Goal: Task Accomplishment & Management: Complete application form

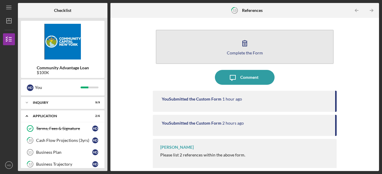
scroll to position [40, 0]
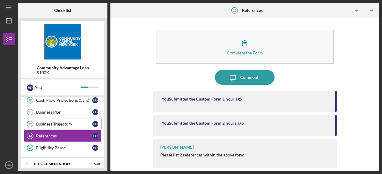
click at [70, 122] on div "Business Trajectory" at bounding box center [64, 124] width 56 height 5
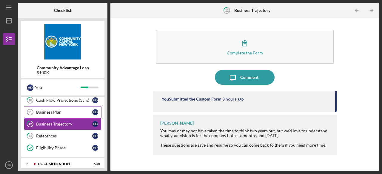
click at [57, 110] on div "Business Plan" at bounding box center [64, 112] width 56 height 5
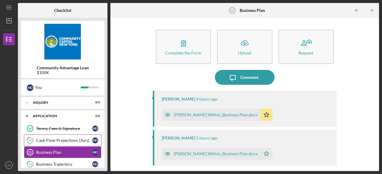
click at [53, 139] on div "Cash Flow Projections (3yrs)" at bounding box center [64, 140] width 56 height 5
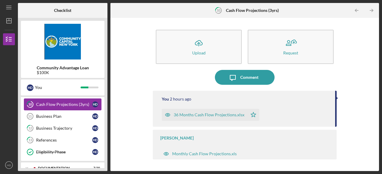
scroll to position [41, 0]
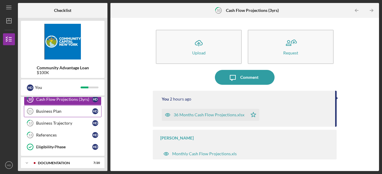
click at [52, 111] on div "Business Plan" at bounding box center [64, 111] width 56 height 5
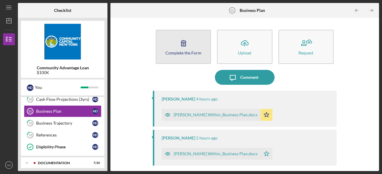
click at [185, 41] on icon "button" at bounding box center [183, 44] width 4 height 6
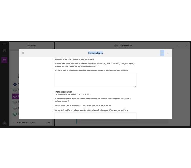
scroll to position [209, 0]
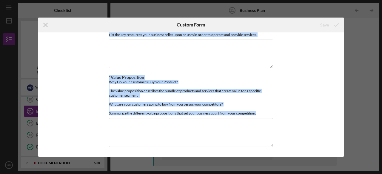
drag, startPoint x: 106, startPoint y: 37, endPoint x: 271, endPoint y: 158, distance: 204.5
click at [271, 158] on div "Icon/Menu Close Custom Form Save *Key Partners Who are your key partners? Suppl…" at bounding box center [191, 87] width 382 height 174
copy div "*Key Partners Who are your key partners? Suppliers, Manufacturers, Contractors,…"
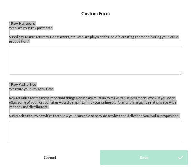
scroll to position [0, 0]
